Goal: Information Seeking & Learning: Learn about a topic

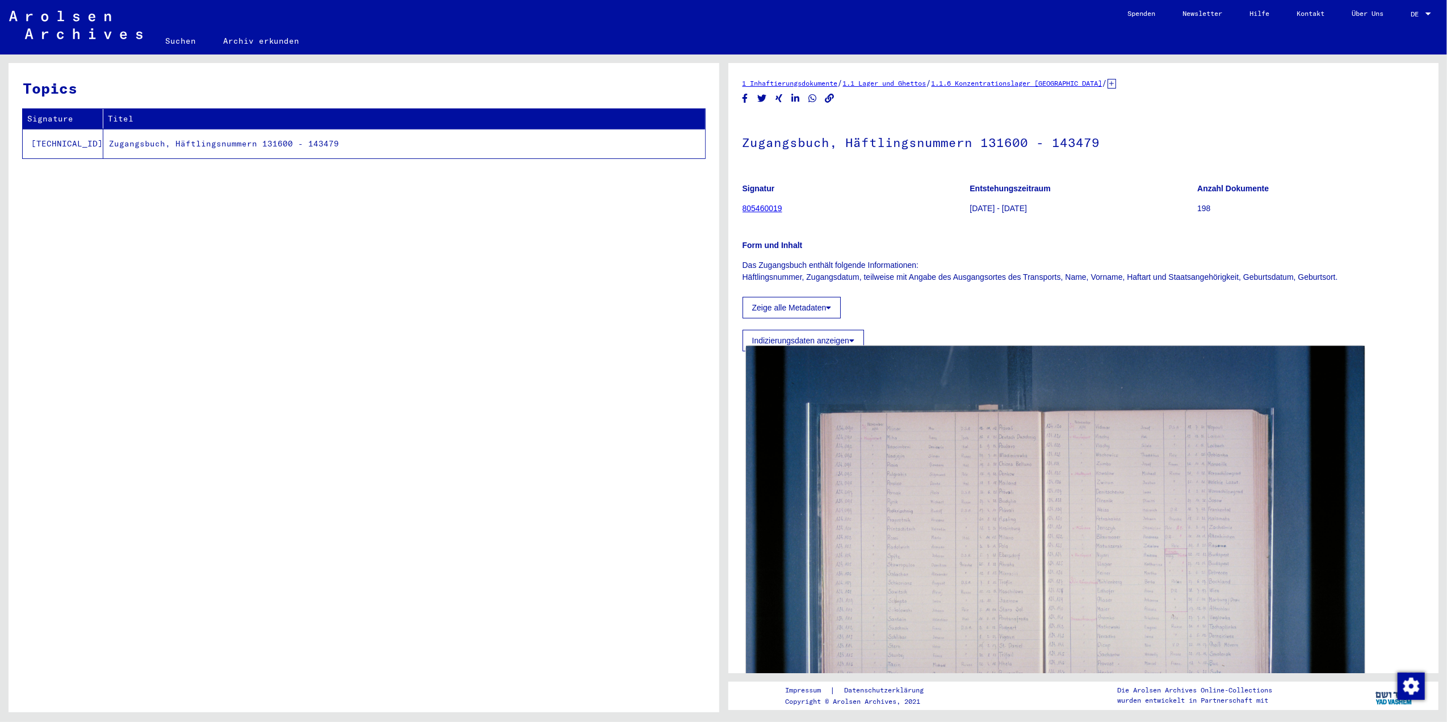
click at [875, 447] on img at bounding box center [1055, 552] width 618 height 412
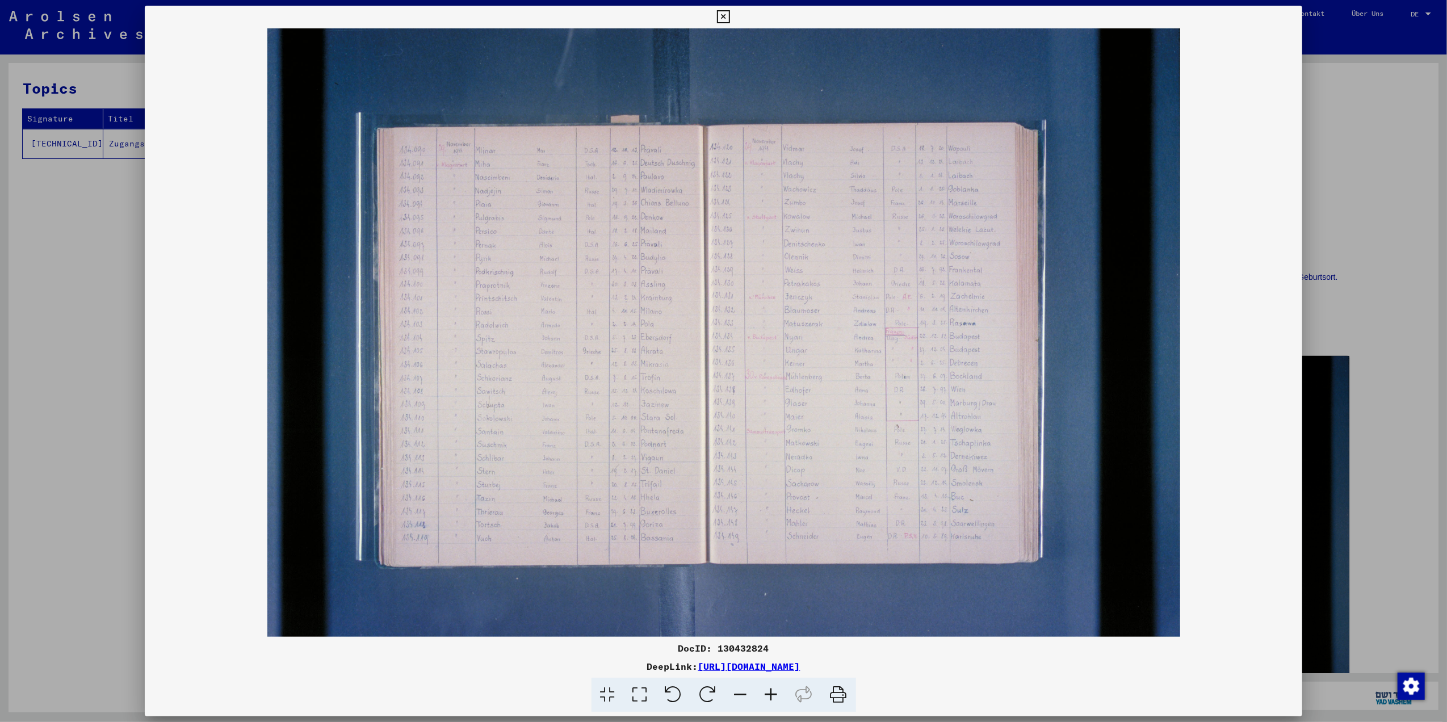
click at [642, 688] on icon at bounding box center [640, 695] width 32 height 35
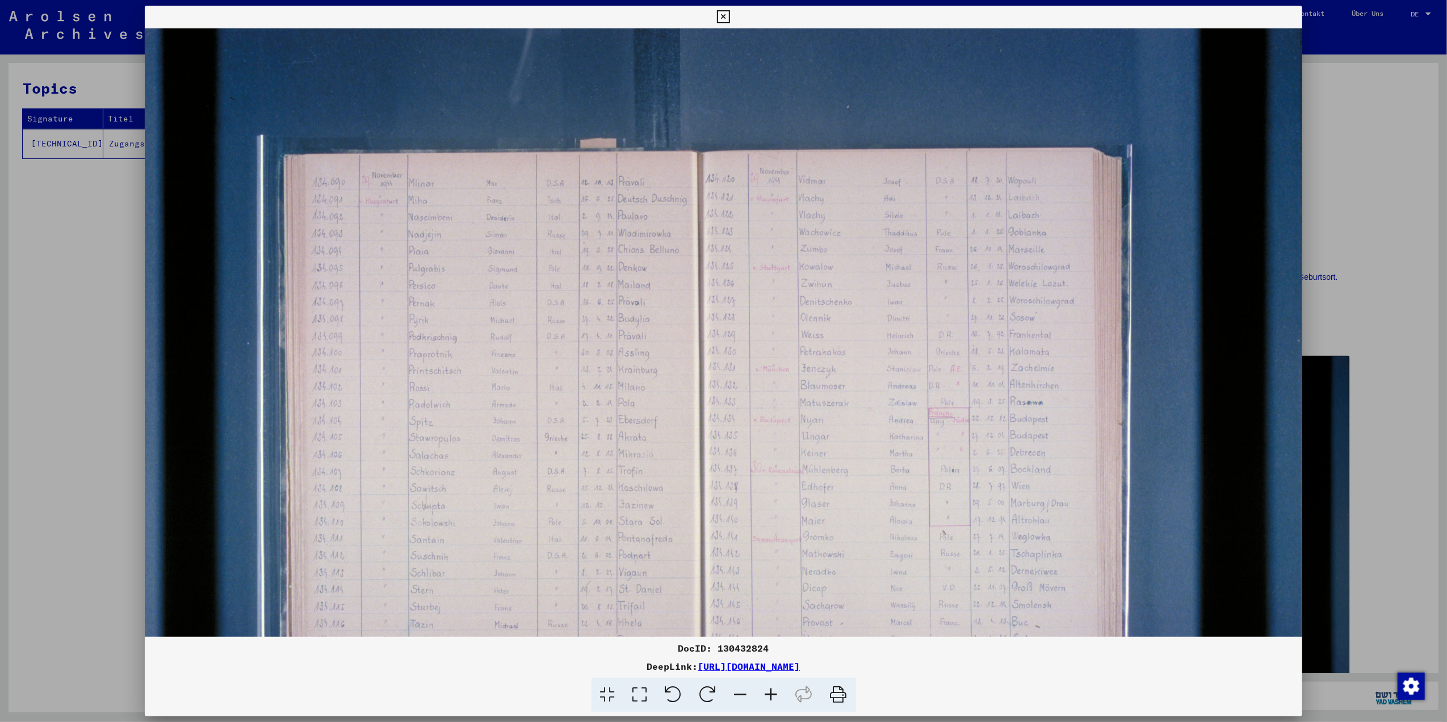
click at [775, 692] on icon at bounding box center [771, 695] width 31 height 35
click at [775, 693] on icon at bounding box center [771, 695] width 31 height 35
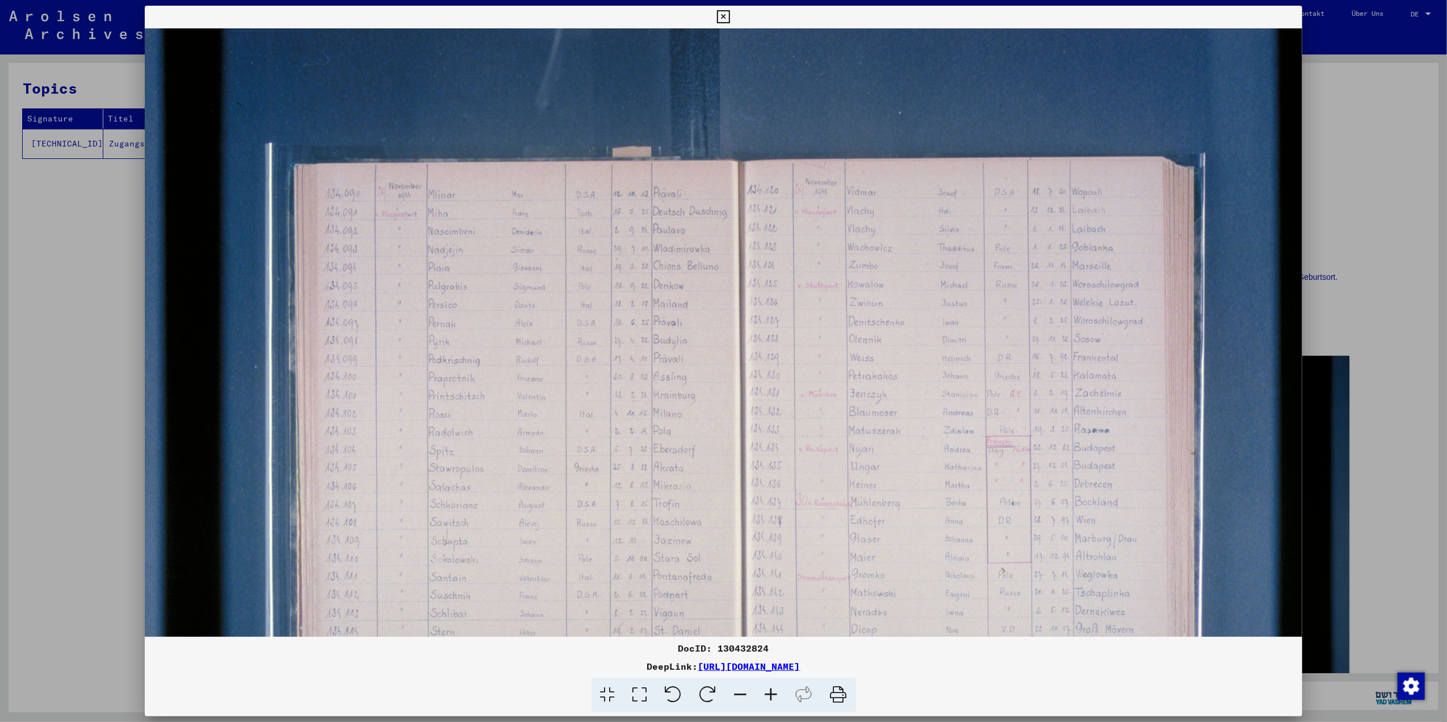
click at [773, 694] on icon at bounding box center [771, 695] width 31 height 35
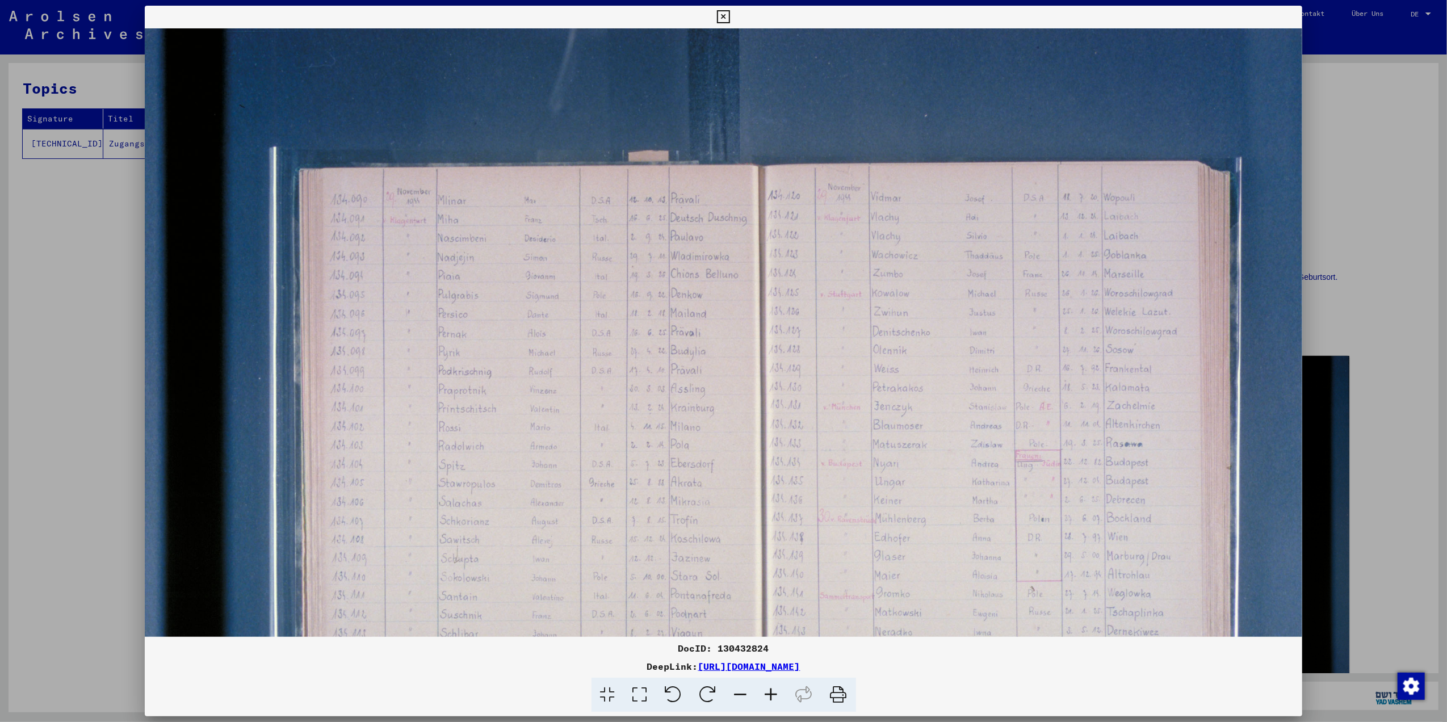
click at [775, 693] on icon at bounding box center [771, 695] width 31 height 35
click at [775, 692] on icon at bounding box center [771, 695] width 31 height 35
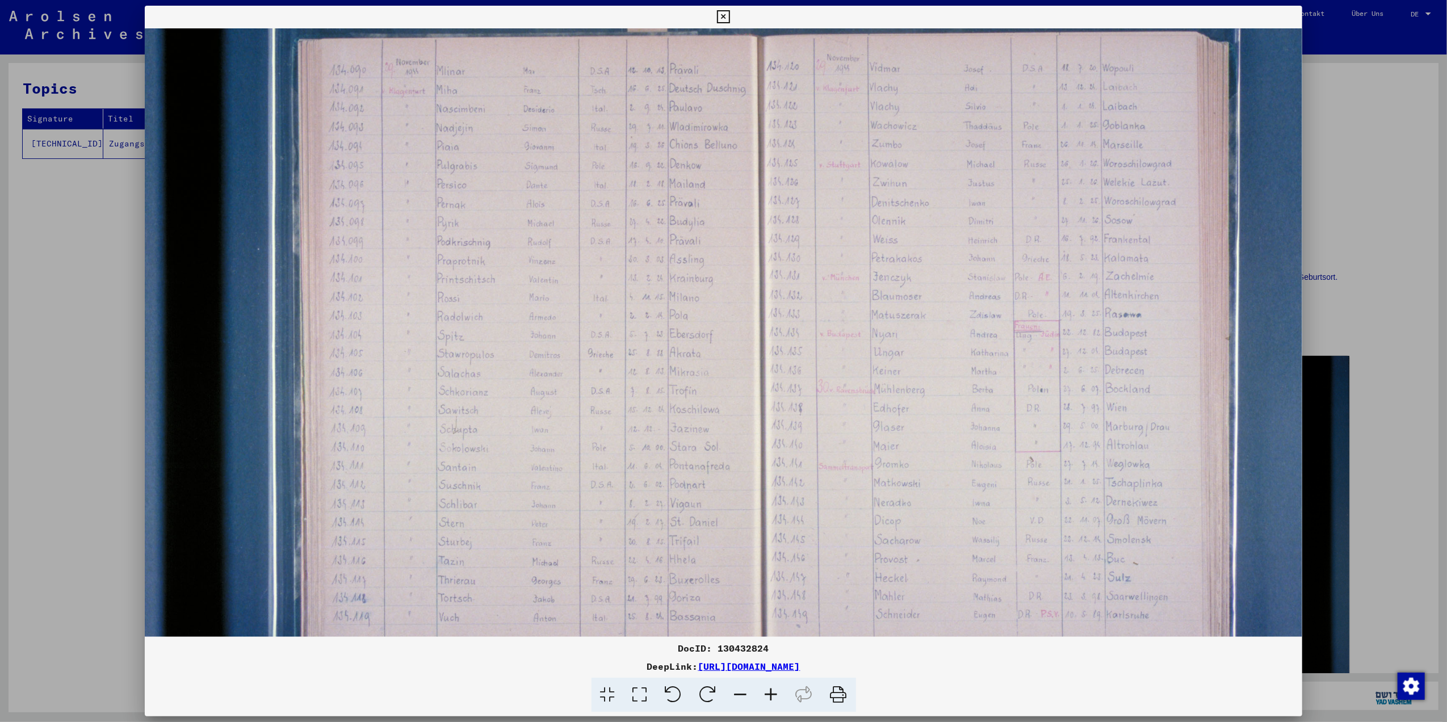
scroll to position [86, 0]
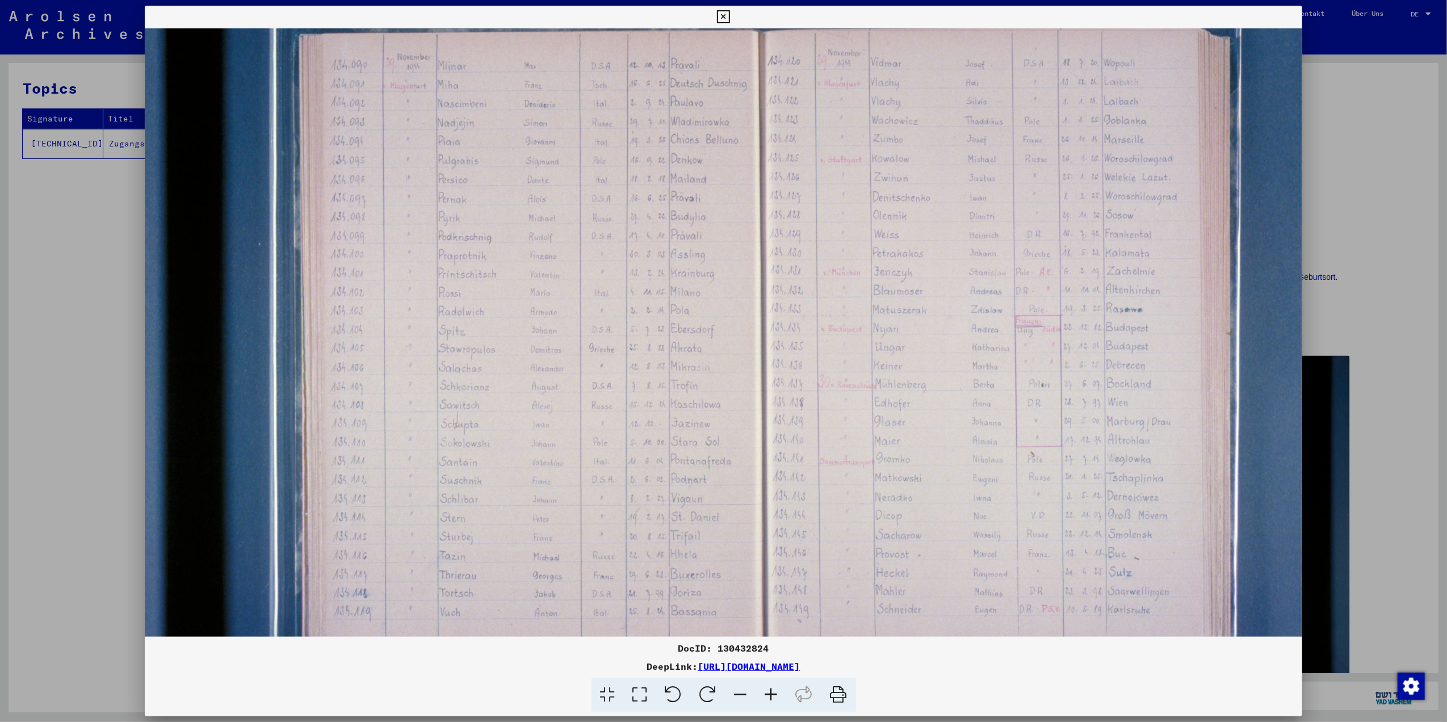
drag, startPoint x: 673, startPoint y: 568, endPoint x: 939, endPoint y: 412, distance: 308.7
click at [930, 420] on img at bounding box center [788, 322] width 1286 height 857
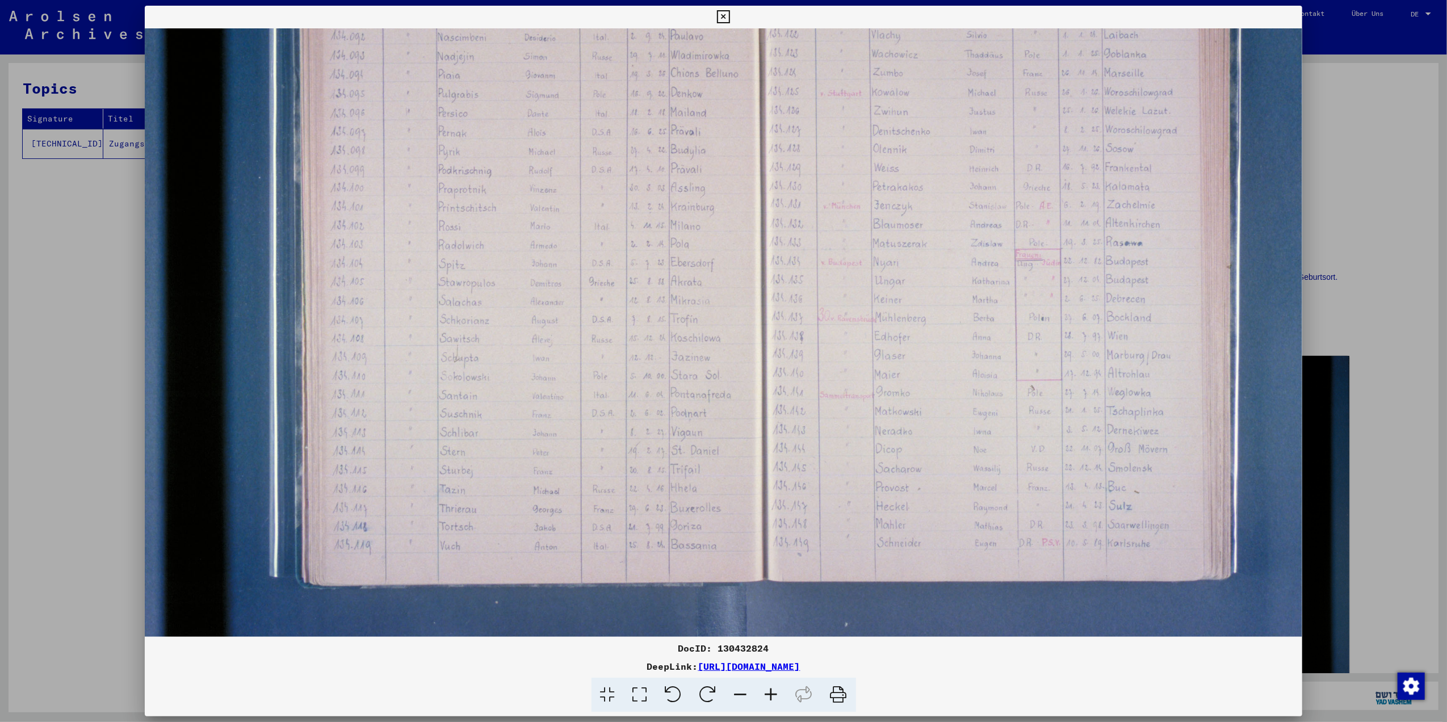
scroll to position [203, 0]
drag, startPoint x: 955, startPoint y: 464, endPoint x: 1052, endPoint y: 408, distance: 112.7
click at [1052, 408] on img at bounding box center [788, 253] width 1286 height 857
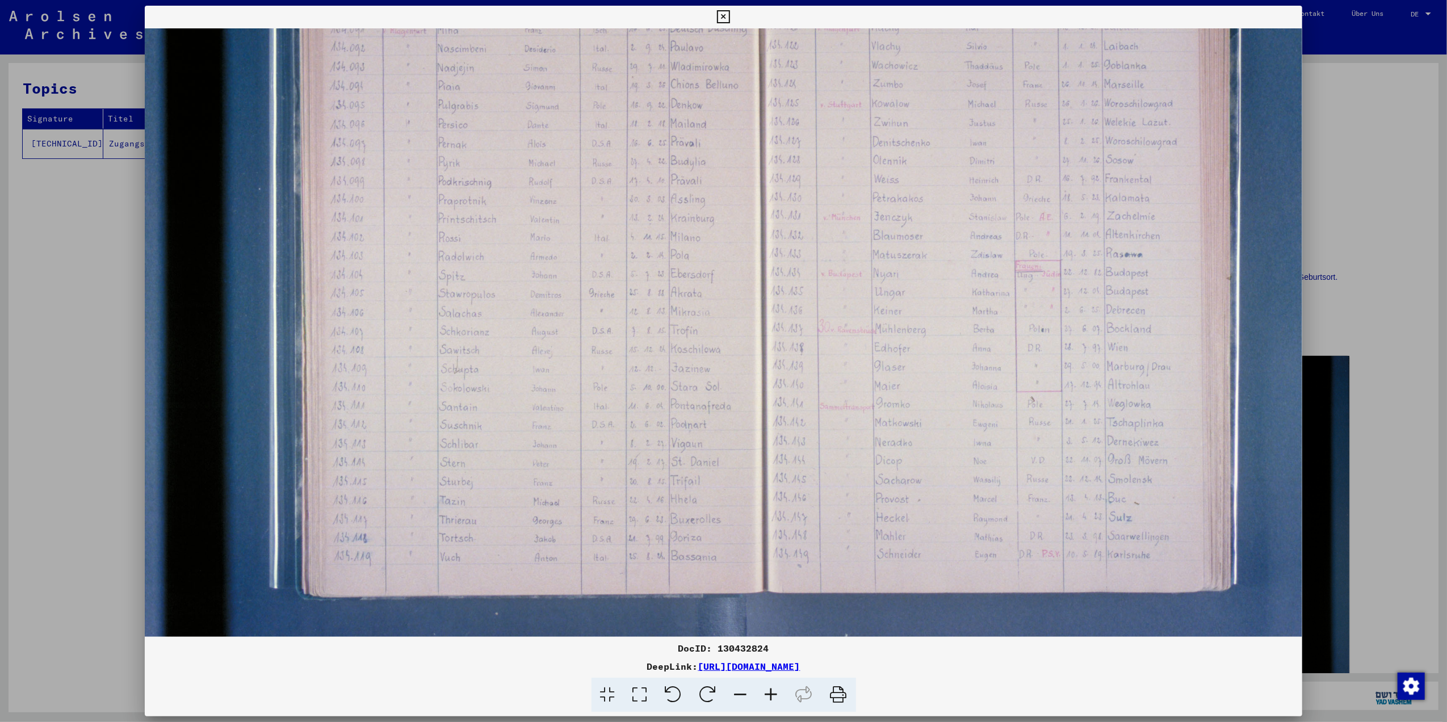
scroll to position [189, 0]
drag, startPoint x: 907, startPoint y: 355, endPoint x: 918, endPoint y: 370, distance: 18.7
click at [918, 370] on img at bounding box center [788, 267] width 1286 height 857
